Goal: Task Accomplishment & Management: Manage account settings

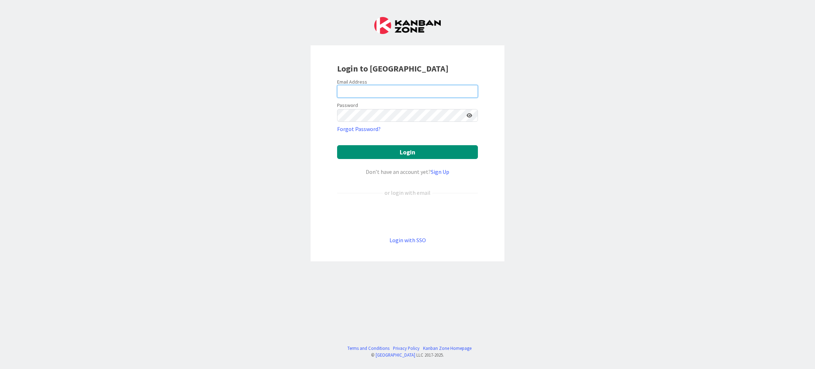
click at [370, 90] on input "email" at bounding box center [407, 91] width 141 height 13
type input "[PERSON_NAME][EMAIL_ADDRESS][DOMAIN_NAME]"
click at [385, 148] on button "Login" at bounding box center [407, 152] width 141 height 14
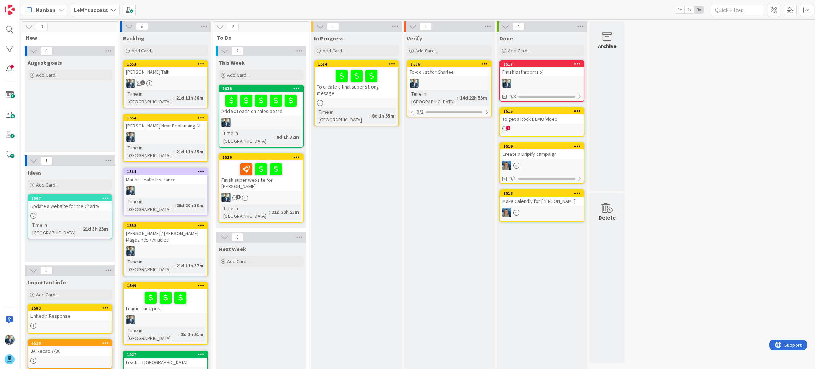
click at [115, 8] on div "L+M=success" at bounding box center [95, 10] width 49 height 13
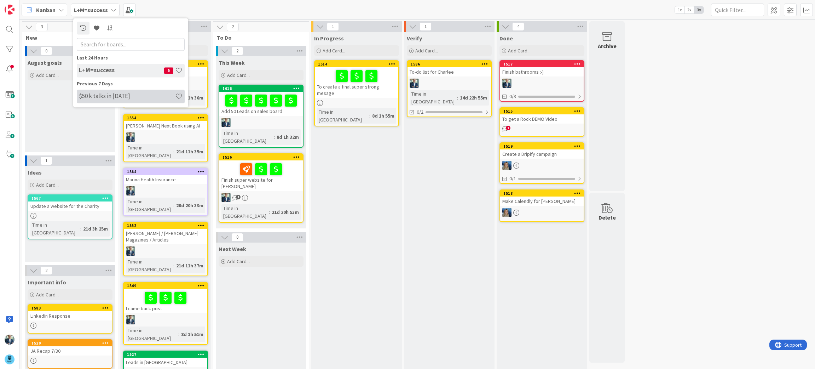
click at [107, 101] on div "$50 k talks in [DATE]" at bounding box center [131, 95] width 108 height 13
